Goal: Check status

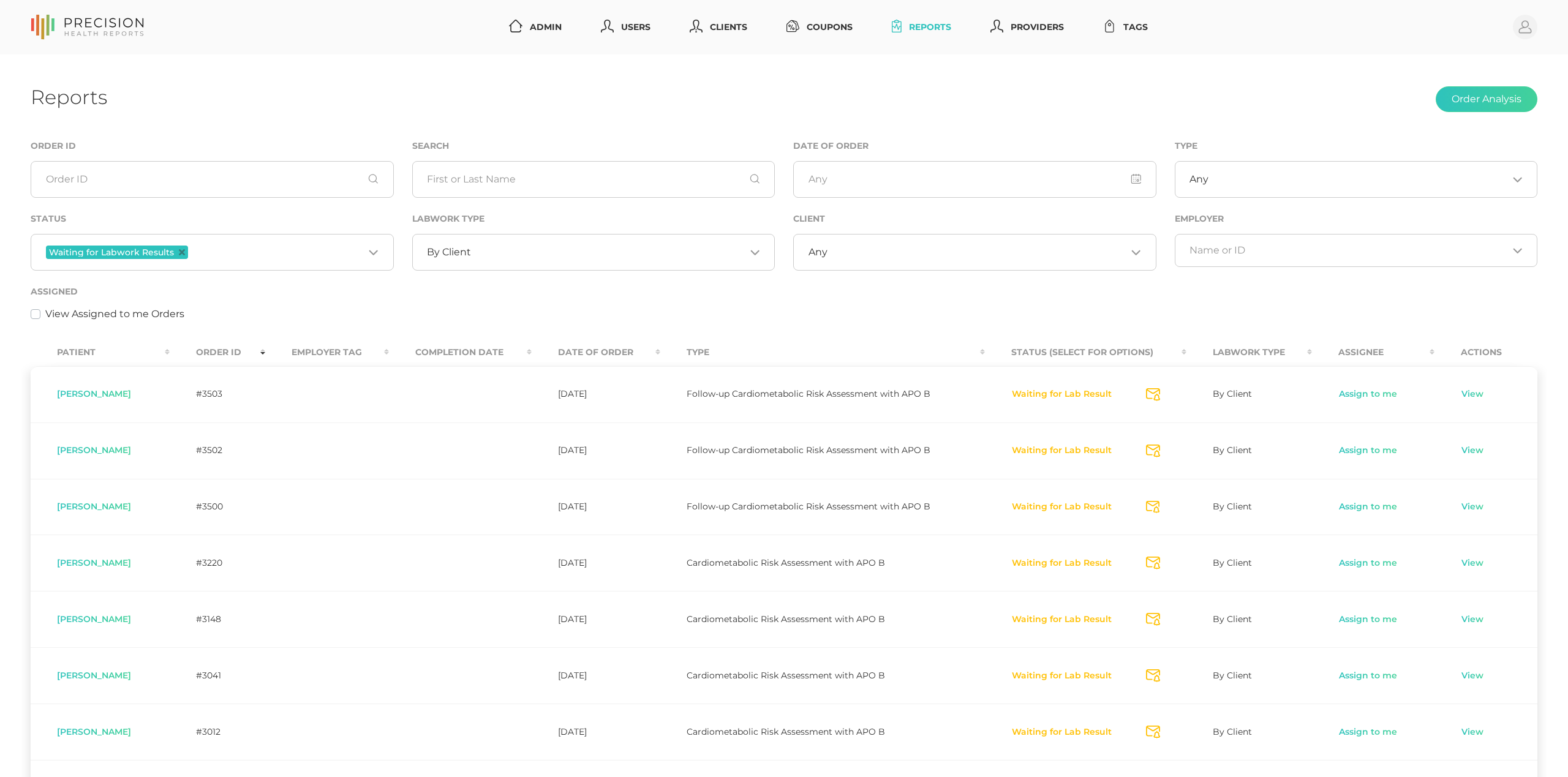
select select "75"
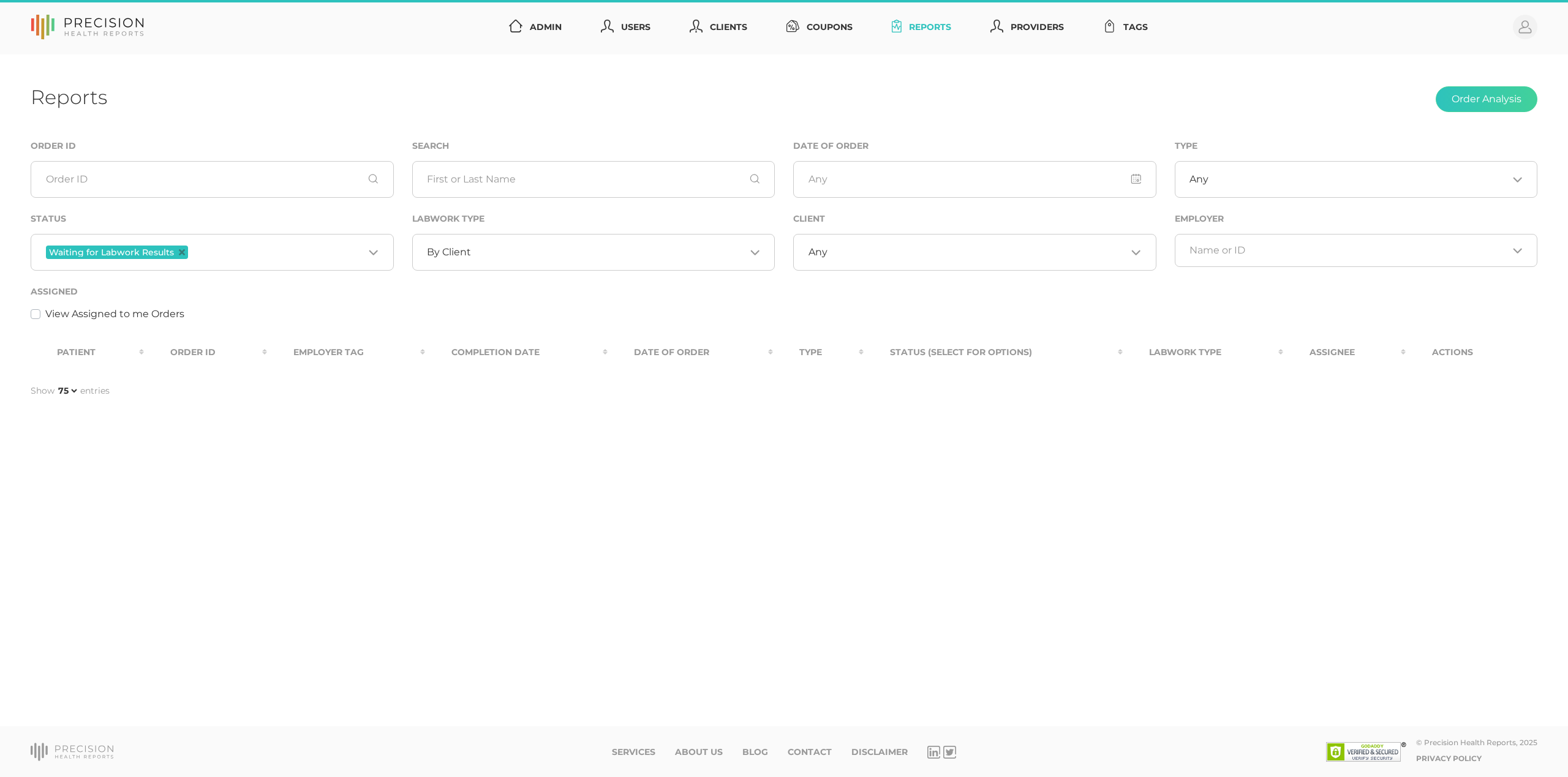
select select "75"
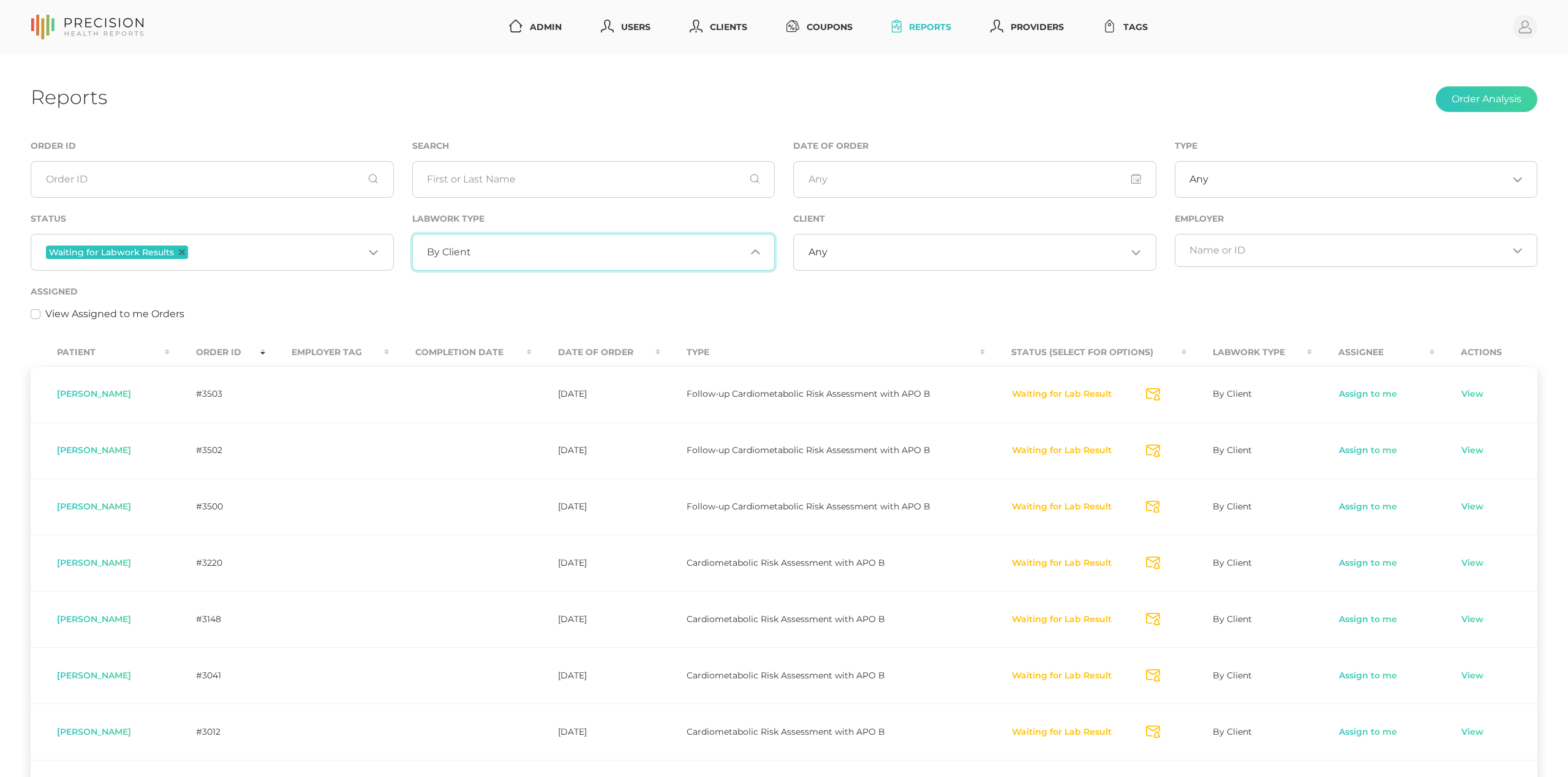
click at [515, 249] on input "Search for option" at bounding box center [608, 252] width 274 height 12
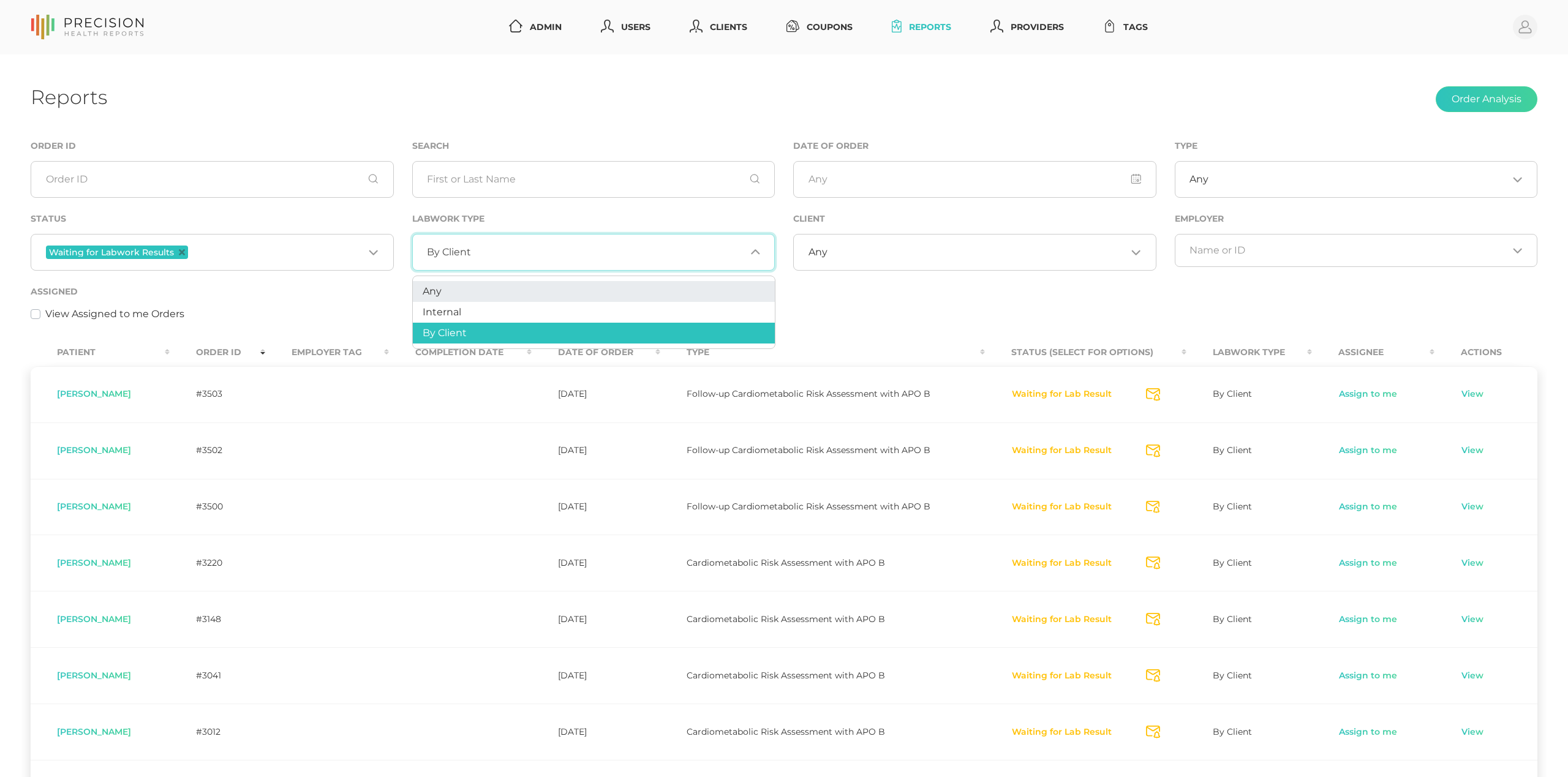
click at [491, 284] on li "Any" at bounding box center [594, 291] width 362 height 21
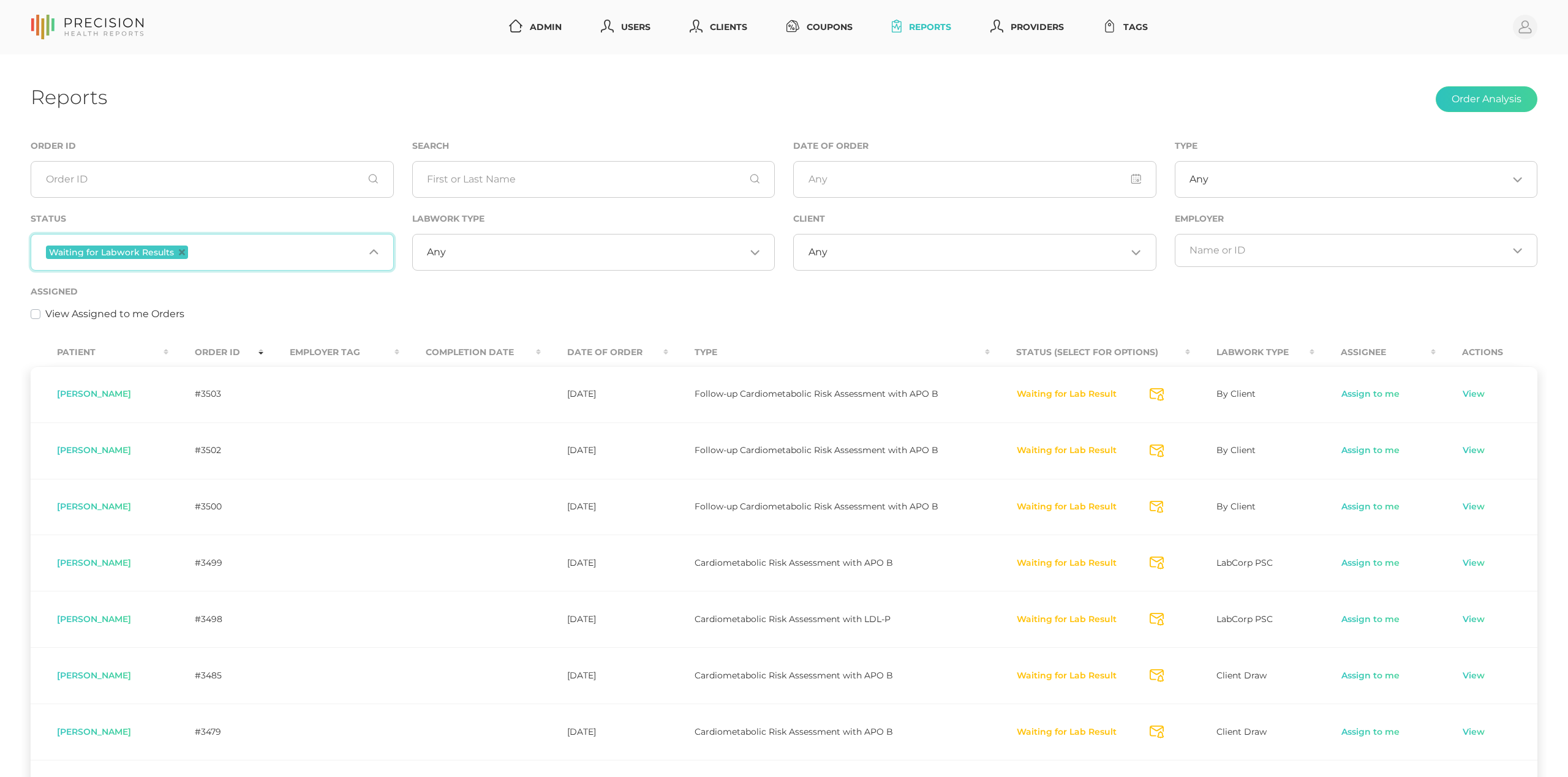
click at [184, 253] on span "Waiting for Labwork Results" at bounding box center [117, 253] width 142 height 14
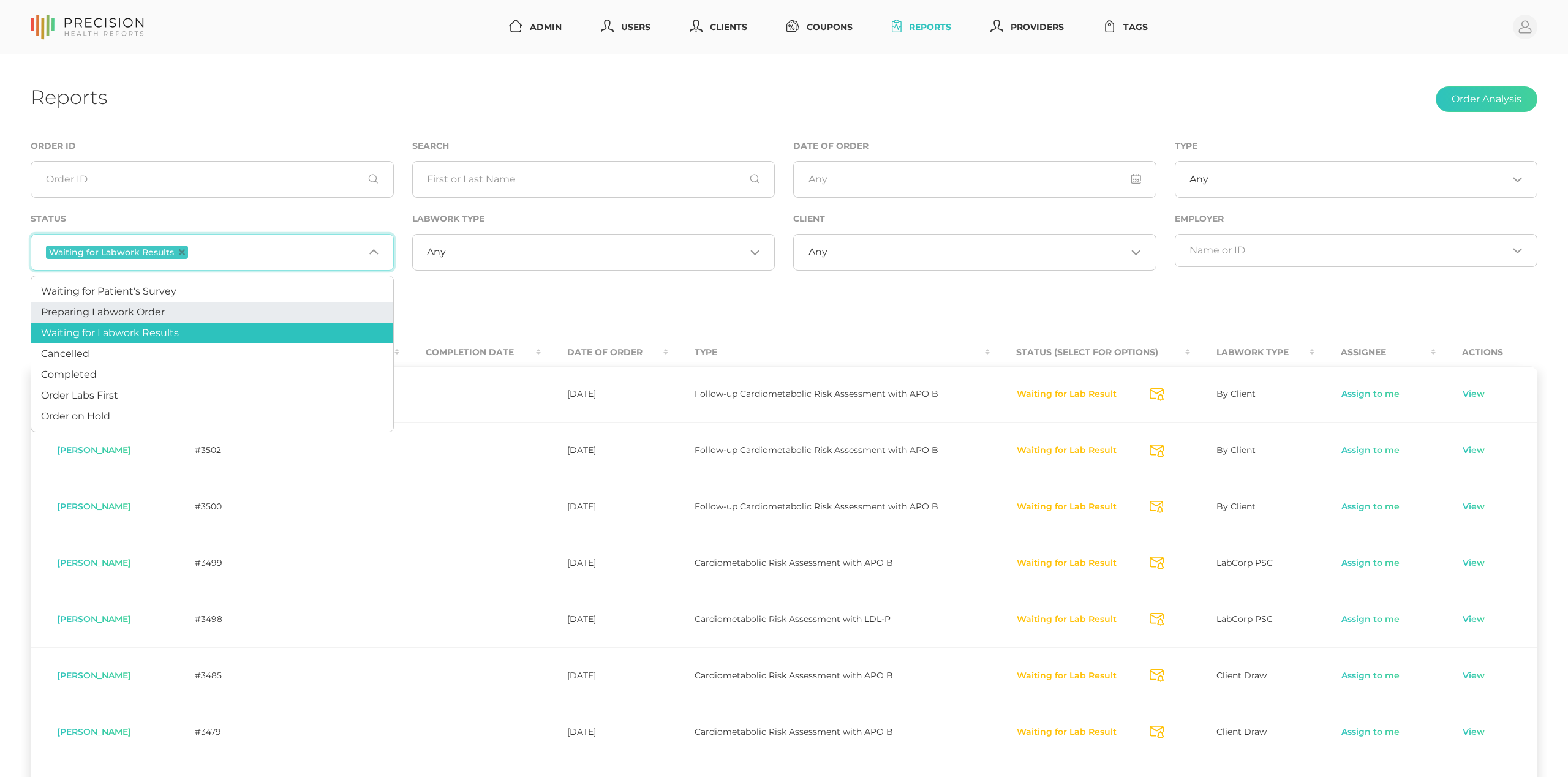
click at [165, 313] on span "Preparing Labwork Order" at bounding box center [103, 312] width 124 height 11
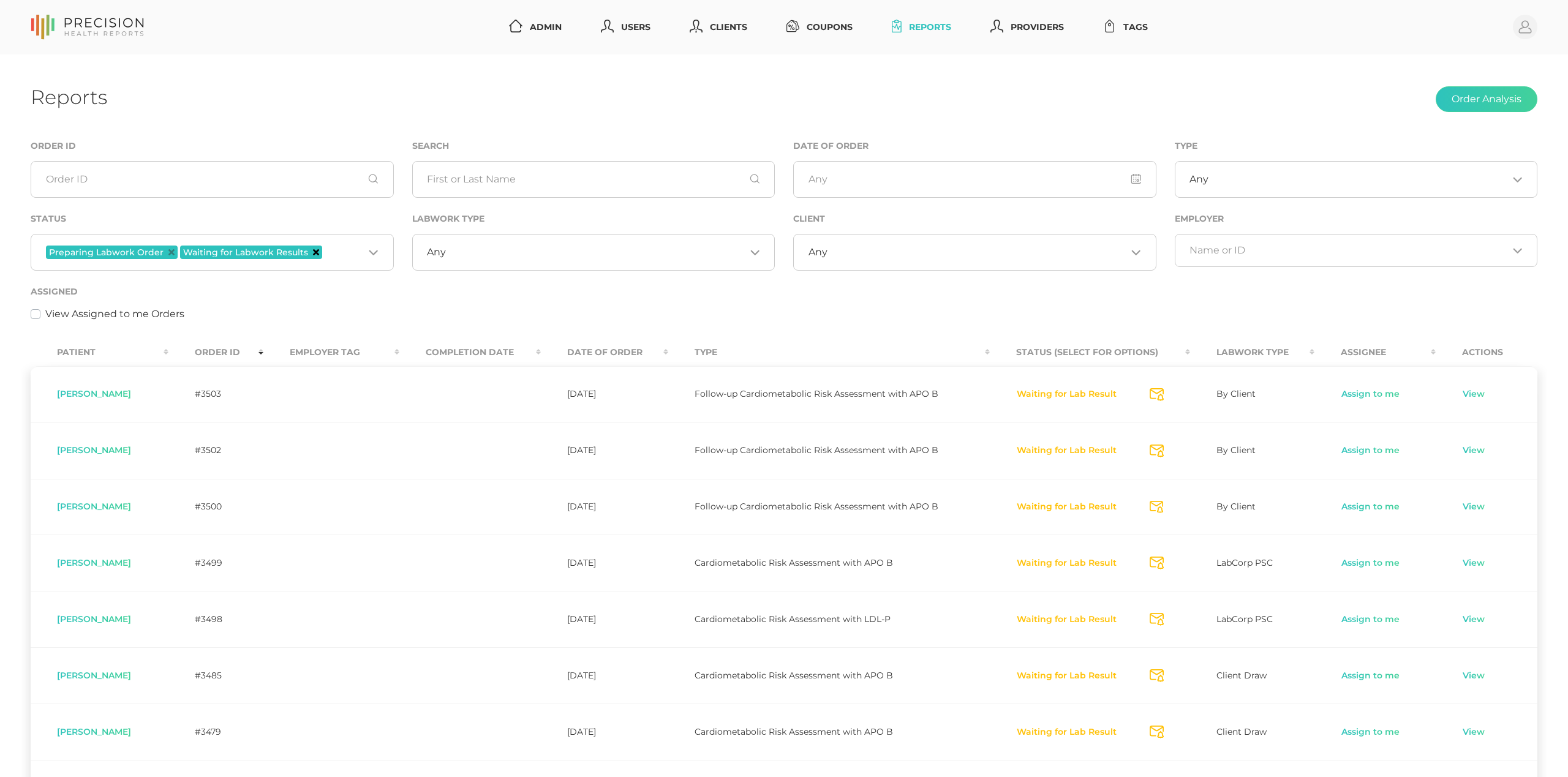
click at [313, 253] on icon "Deselect Waiting for Labwork Results" at bounding box center [316, 252] width 6 height 6
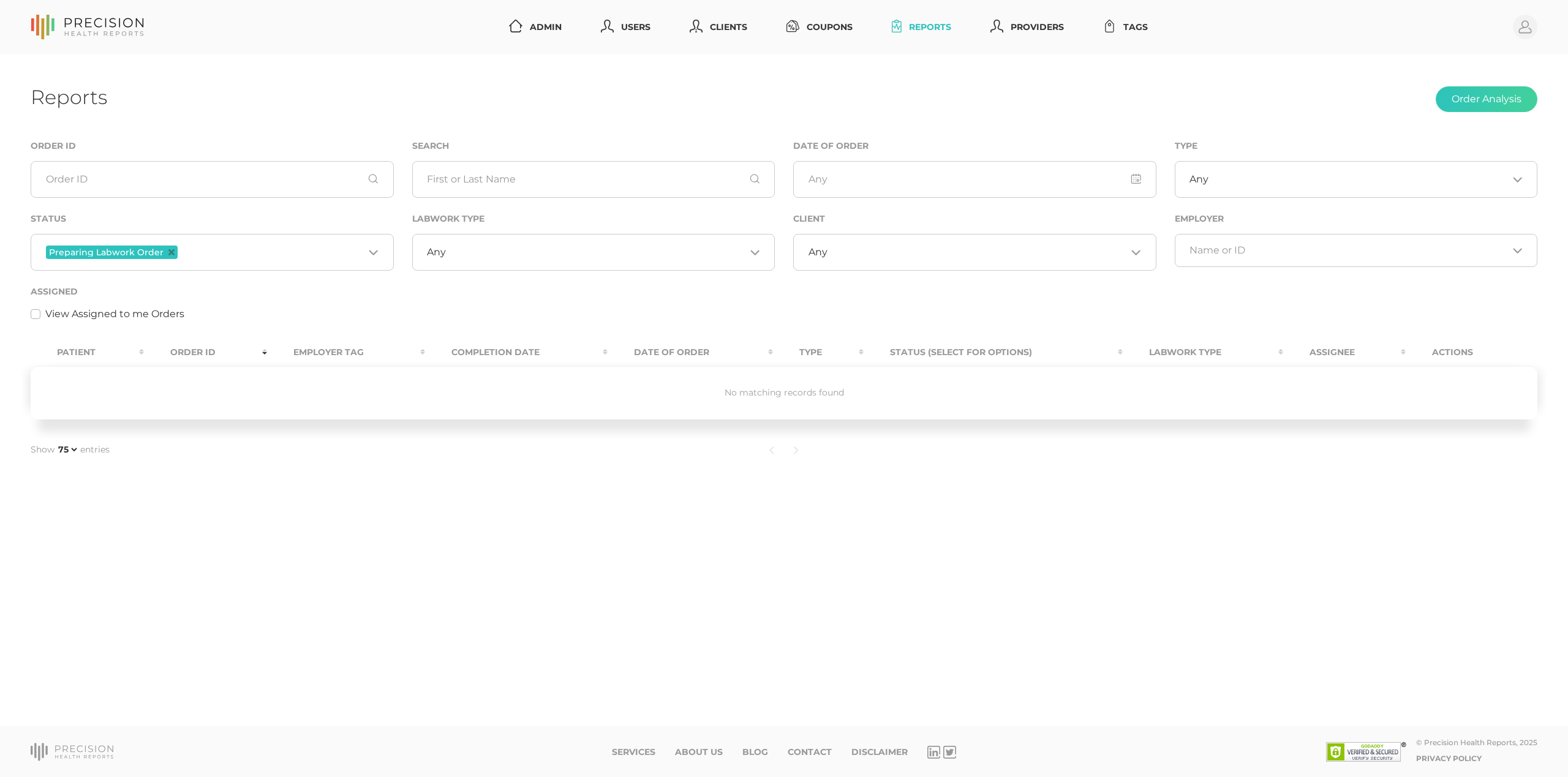
click at [307, 306] on div "Assigned View Assigned to me Orders" at bounding box center [784, 302] width 1507 height 38
click at [170, 249] on icon "Deselect Preparing Labwork Order" at bounding box center [172, 252] width 6 height 6
